Goal: Task Accomplishment & Management: Use online tool/utility

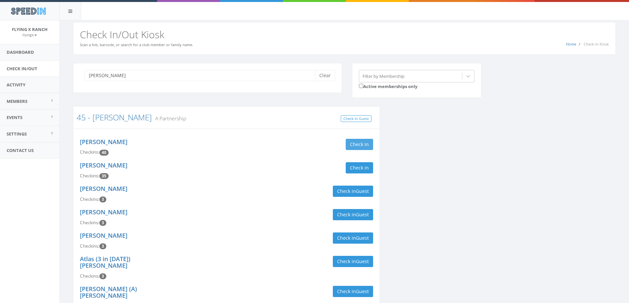
type input "[PERSON_NAME]"
click at [358, 144] on button "Check in" at bounding box center [359, 144] width 27 height 11
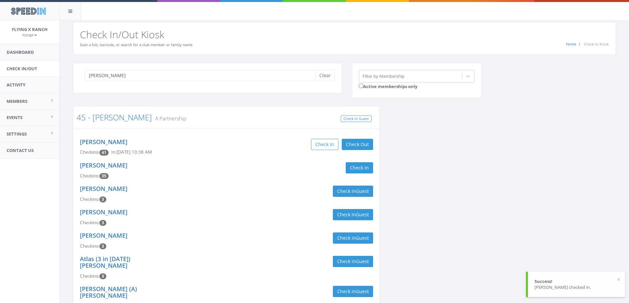
click at [299, 165] on div "Check in" at bounding box center [302, 167] width 142 height 11
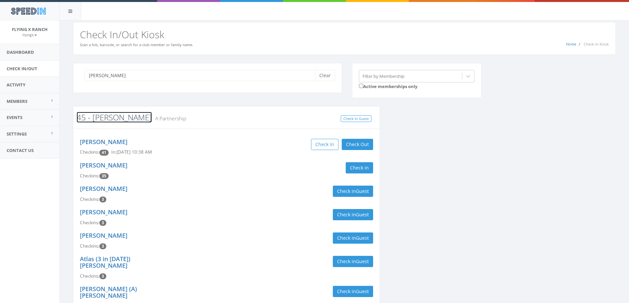
click at [107, 119] on link "45 - [PERSON_NAME]" at bounding box center [114, 117] width 75 height 11
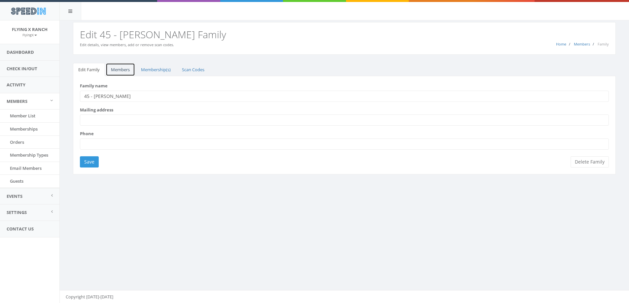
click at [120, 69] on link "Members" at bounding box center [120, 70] width 29 height 14
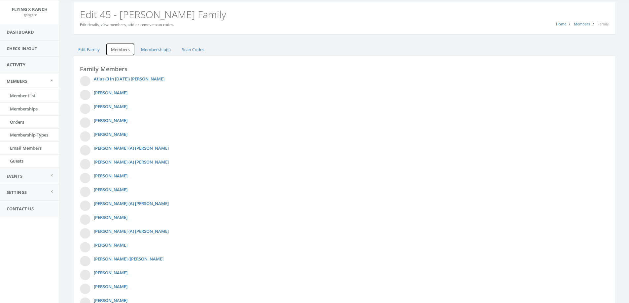
scroll to position [123, 0]
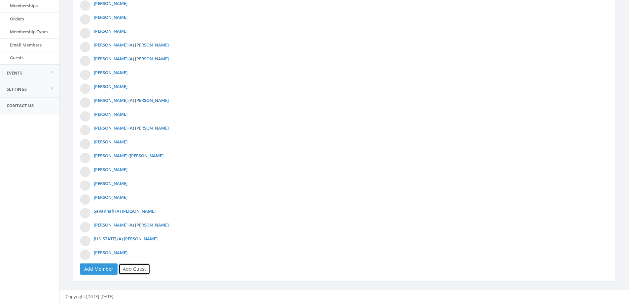
click at [139, 269] on link "Add Guest" at bounding box center [134, 269] width 32 height 11
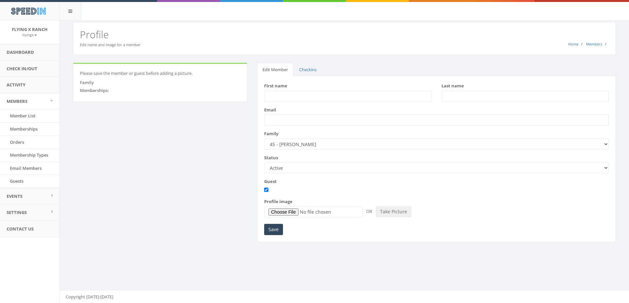
click at [272, 97] on input "First name" at bounding box center [347, 96] width 167 height 11
type input "Tom"
type input "Taylor"
click at [277, 229] on input "Save" at bounding box center [273, 229] width 19 height 11
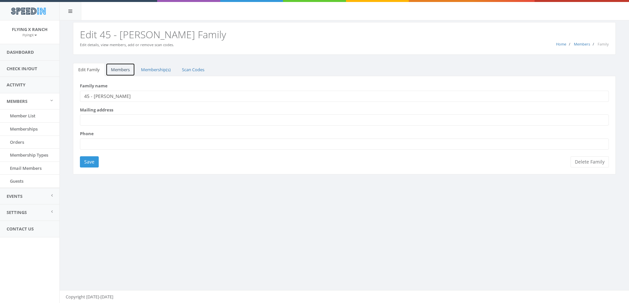
click at [127, 67] on link "Members" at bounding box center [120, 70] width 29 height 14
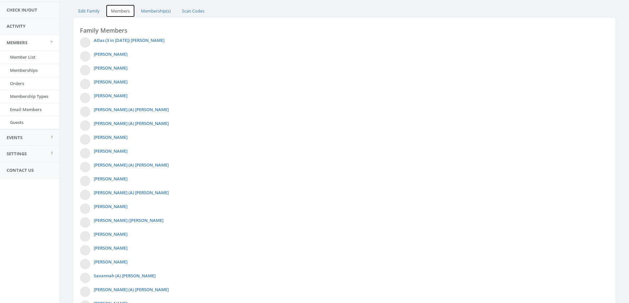
scroll to position [137, 0]
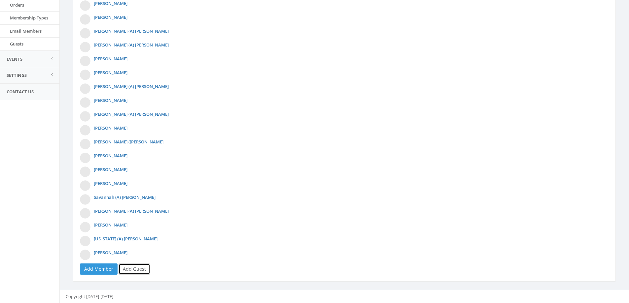
click at [137, 271] on link "Add Guest" at bounding box center [134, 269] width 32 height 11
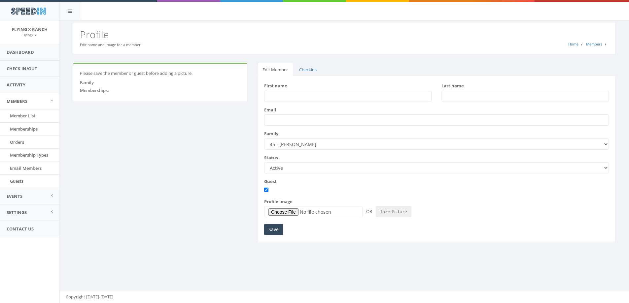
click at [284, 97] on input "First name" at bounding box center [347, 96] width 167 height 11
type input "Haylee"
type input "Taylor"
click at [270, 230] on input "Save" at bounding box center [273, 229] width 19 height 11
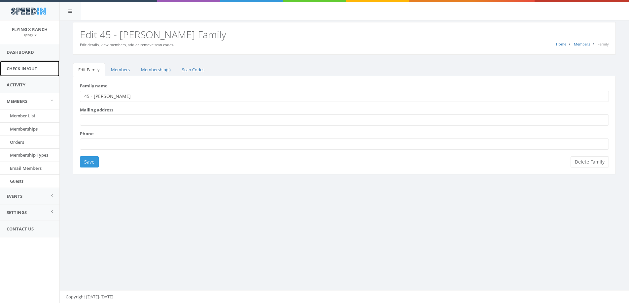
click at [27, 70] on link "Check In/Out" at bounding box center [29, 69] width 59 height 16
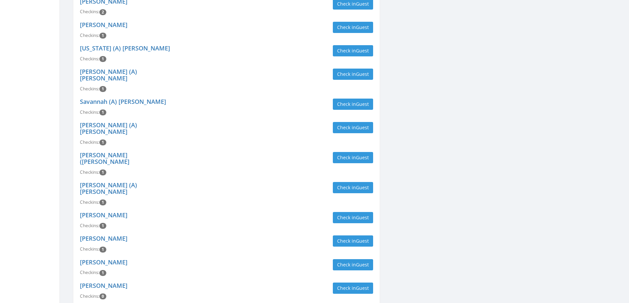
scroll to position [409, 0]
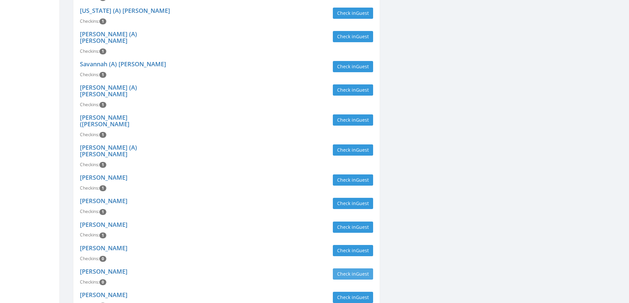
type input "[PERSON_NAME]"
click at [352, 269] on button "Check in Guest" at bounding box center [353, 274] width 40 height 11
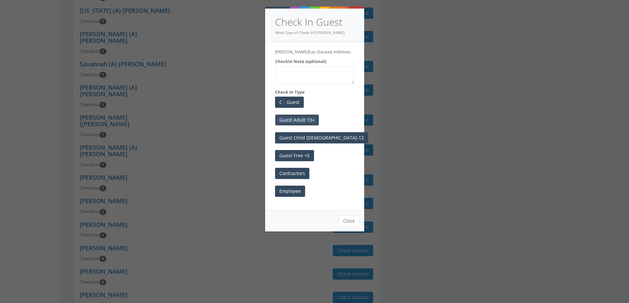
click at [309, 119] on button "Guest Adult 13+" at bounding box center [297, 120] width 44 height 11
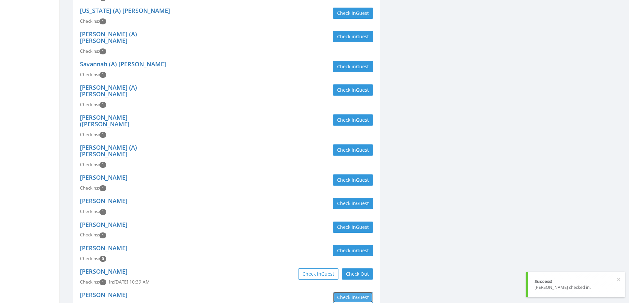
click at [347, 292] on button "Check in Guest" at bounding box center [353, 297] width 40 height 11
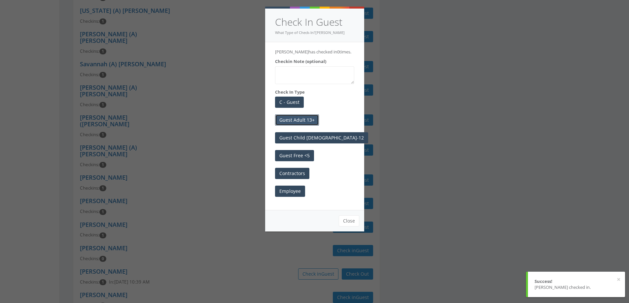
click at [298, 121] on button "Guest Adult 13+" at bounding box center [297, 120] width 44 height 11
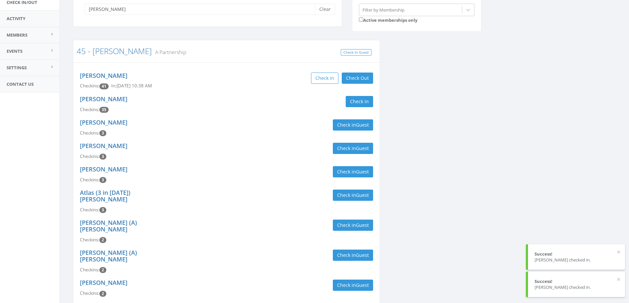
scroll to position [0, 0]
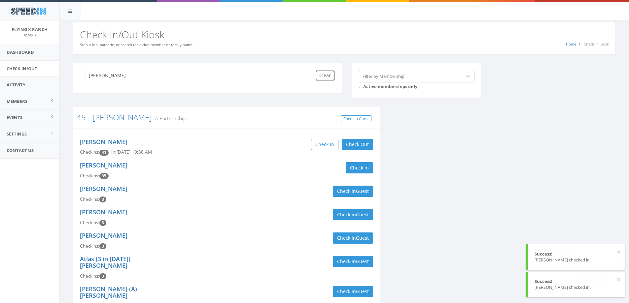
click at [331, 74] on button "Clear" at bounding box center [325, 75] width 20 height 11
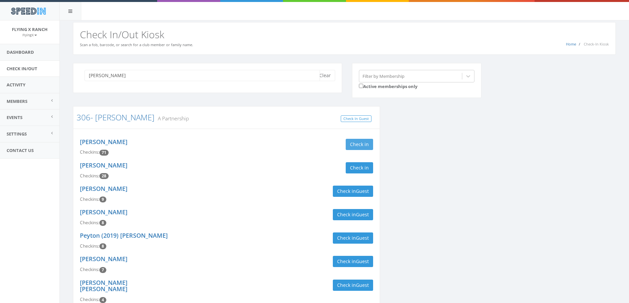
type input "[PERSON_NAME]"
click at [355, 144] on button "Check in" at bounding box center [359, 144] width 27 height 11
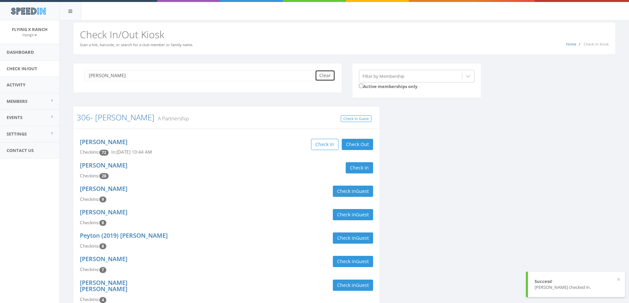
click at [329, 74] on button "Clear" at bounding box center [325, 75] width 20 height 11
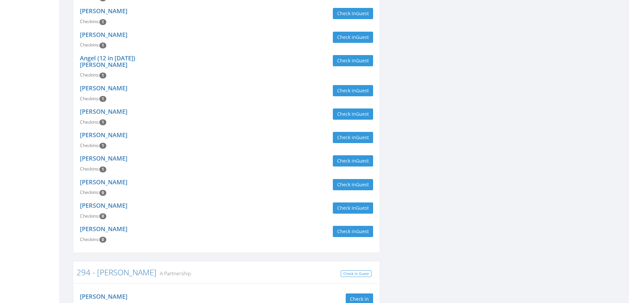
scroll to position [693, 0]
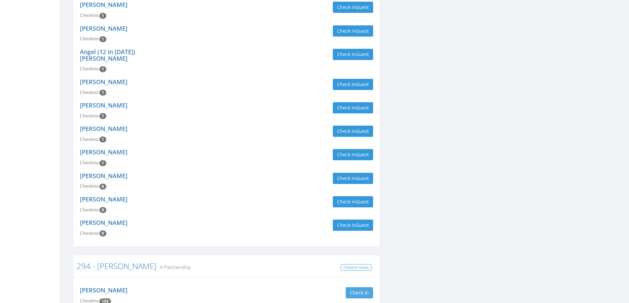
type input "[PERSON_NAME]"
click at [356, 287] on button "Check in" at bounding box center [359, 292] width 27 height 11
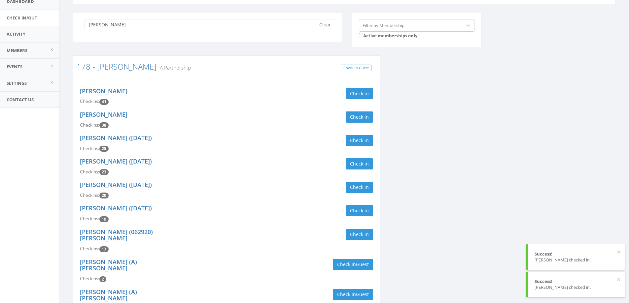
scroll to position [0, 0]
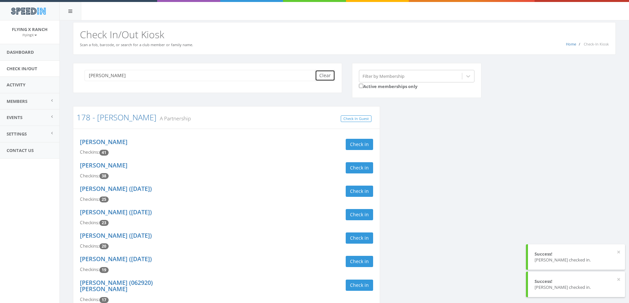
click at [326, 72] on button "Clear" at bounding box center [325, 75] width 20 height 11
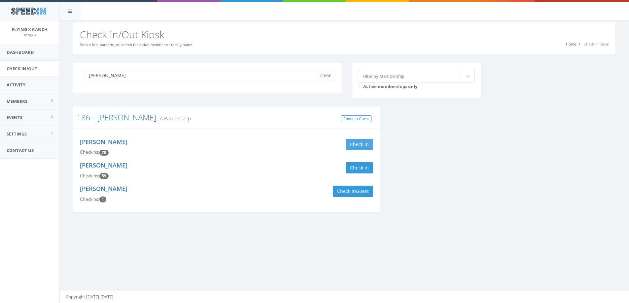
type input "[PERSON_NAME]"
click at [354, 139] on button "Check in" at bounding box center [359, 144] width 27 height 11
click at [358, 166] on button "Check in" at bounding box center [359, 167] width 27 height 11
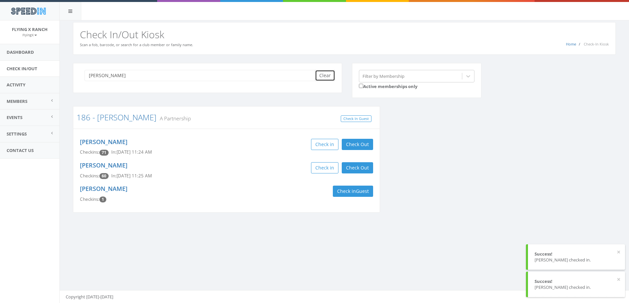
click at [327, 76] on button "Clear" at bounding box center [325, 75] width 20 height 11
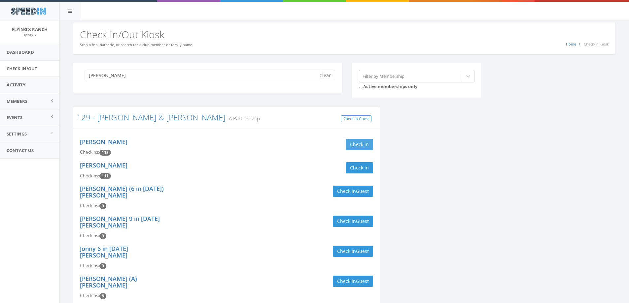
type input "[PERSON_NAME]"
click at [359, 144] on button "Check in" at bounding box center [359, 144] width 27 height 11
click at [354, 165] on button "Check in" at bounding box center [359, 167] width 27 height 11
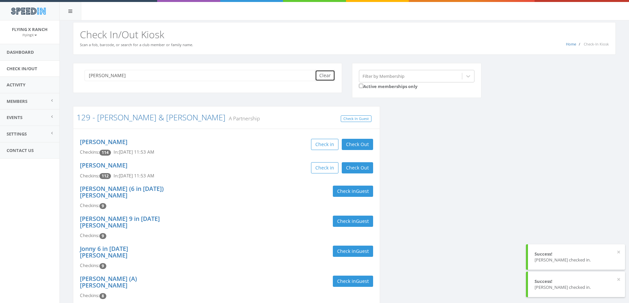
click at [326, 75] on button "Clear" at bounding box center [325, 75] width 20 height 11
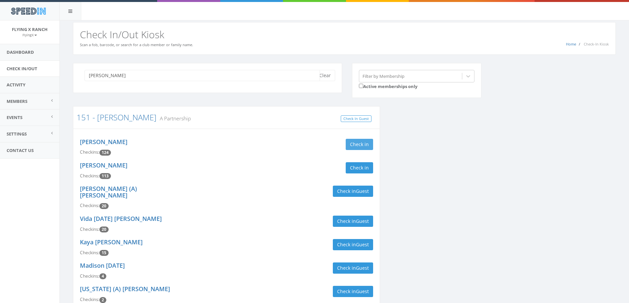
type input "[PERSON_NAME]"
click at [358, 149] on button "Check in" at bounding box center [359, 144] width 27 height 11
click at [356, 168] on button "Check in" at bounding box center [359, 167] width 27 height 11
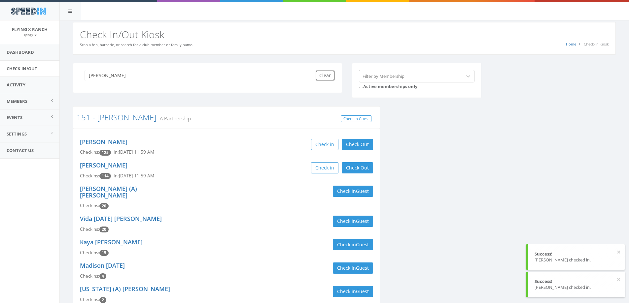
click at [319, 76] on button "Clear" at bounding box center [325, 75] width 20 height 11
